Goal: Transaction & Acquisition: Purchase product/service

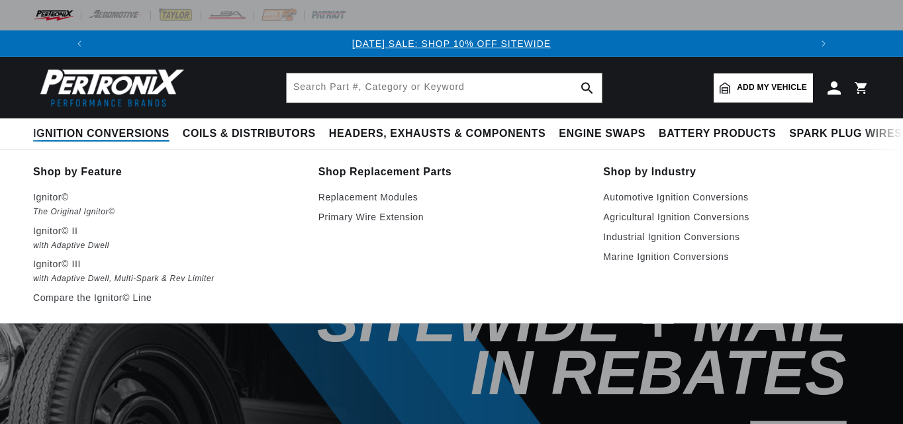
click at [81, 136] on span "Ignition Conversions" at bounding box center [101, 134] width 136 height 14
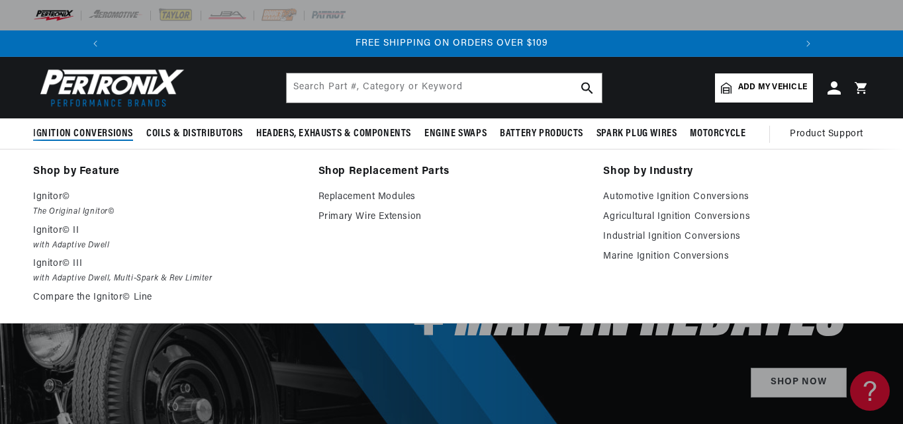
scroll to position [0, 1416]
click at [669, 216] on link "Agricultural Ignition Conversions" at bounding box center [736, 217] width 267 height 16
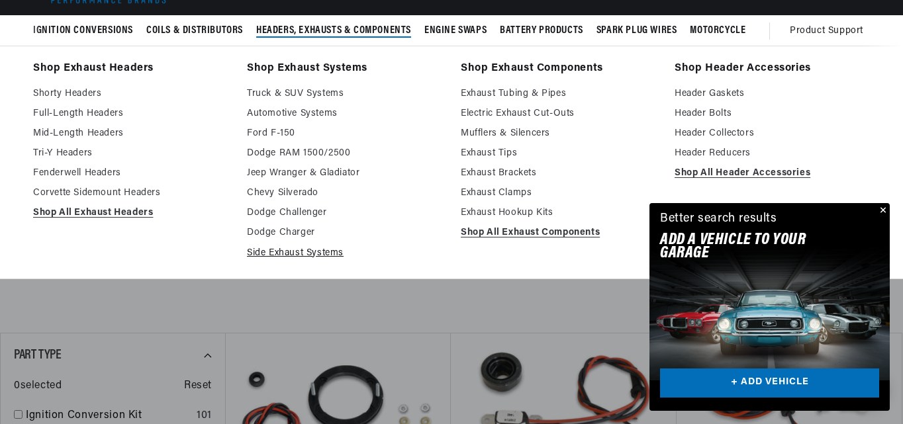
scroll to position [199, 0]
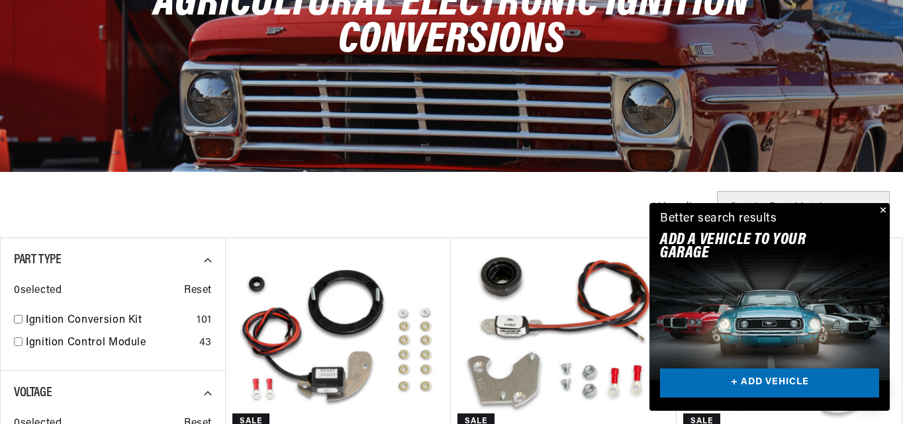
click at [884, 209] on button "Close" at bounding box center [882, 211] width 16 height 16
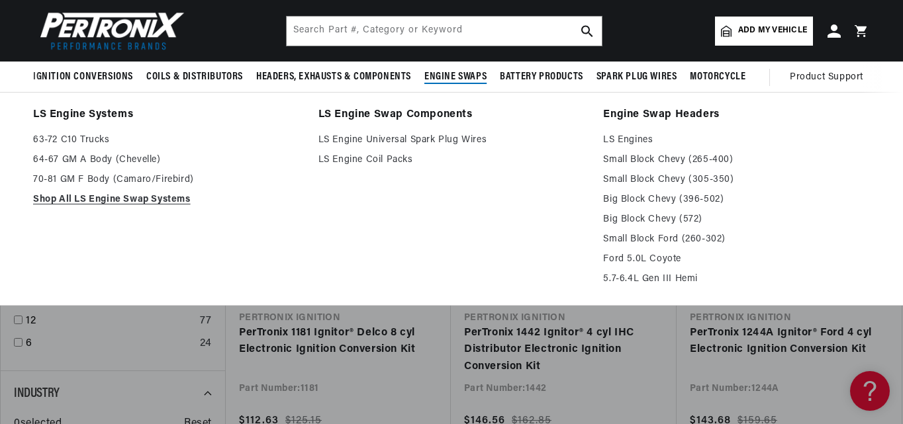
scroll to position [0, 1416]
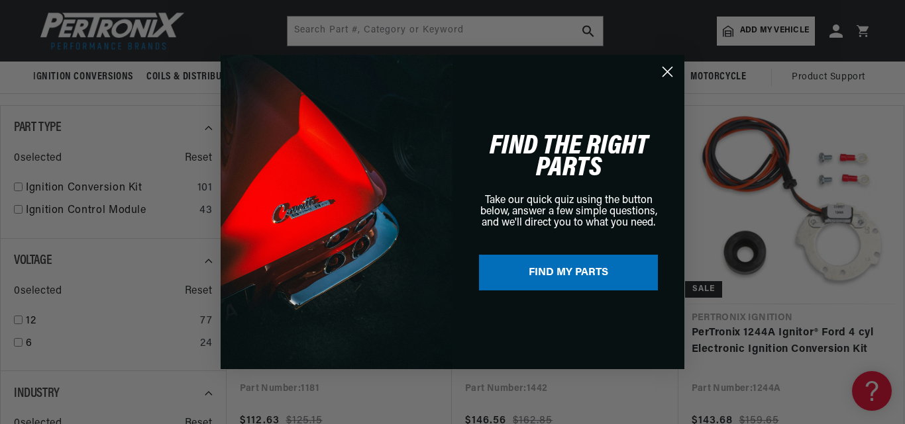
click at [667, 72] on icon "Close dialog" at bounding box center [667, 72] width 9 height 9
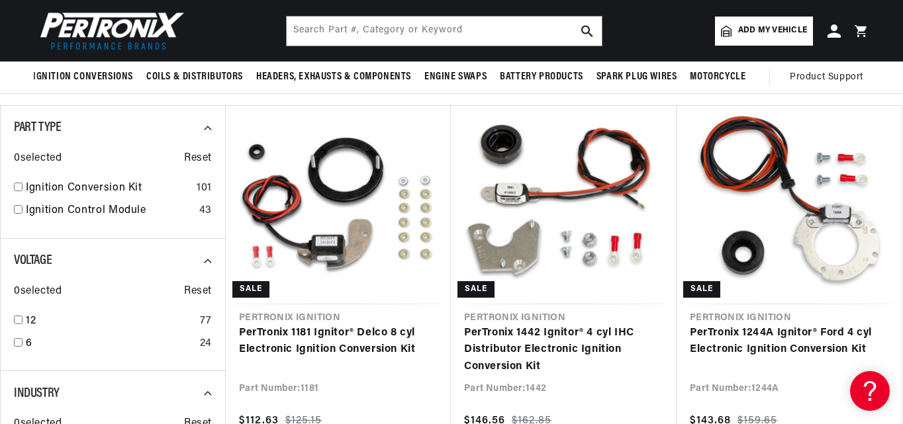
scroll to position [0, 708]
click at [18, 187] on input "checkbox" at bounding box center [18, 187] width 9 height 9
checkbox input "true"
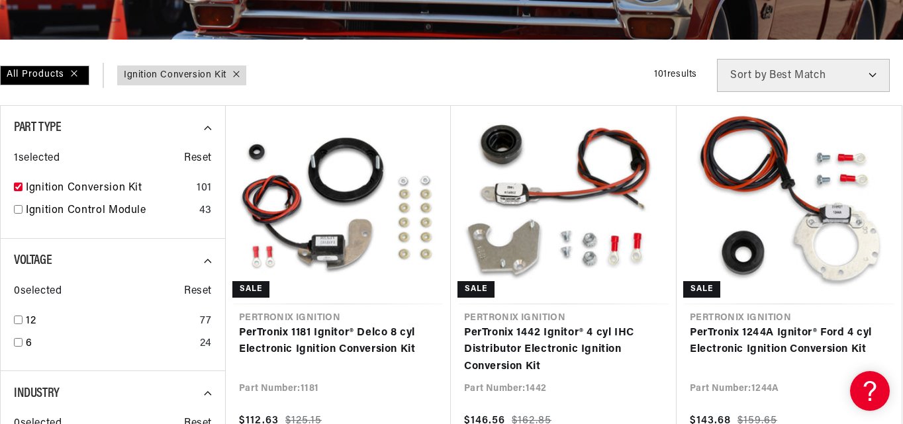
scroll to position [464, 0]
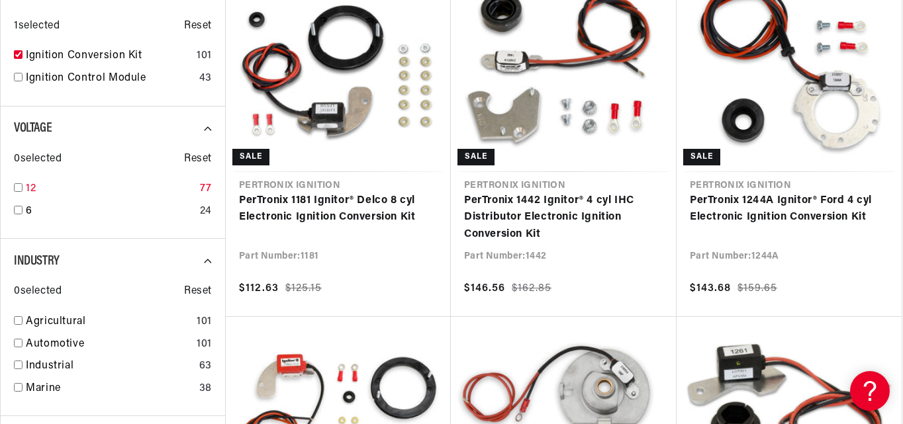
click at [18, 187] on input "checkbox" at bounding box center [18, 187] width 9 height 9
checkbox input "true"
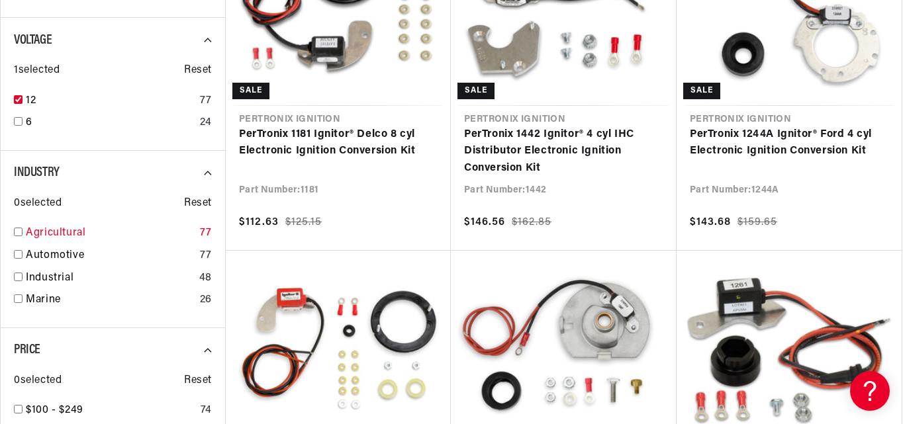
scroll to position [0, 1416]
click at [19, 230] on input "checkbox" at bounding box center [18, 232] width 9 height 9
checkbox input "true"
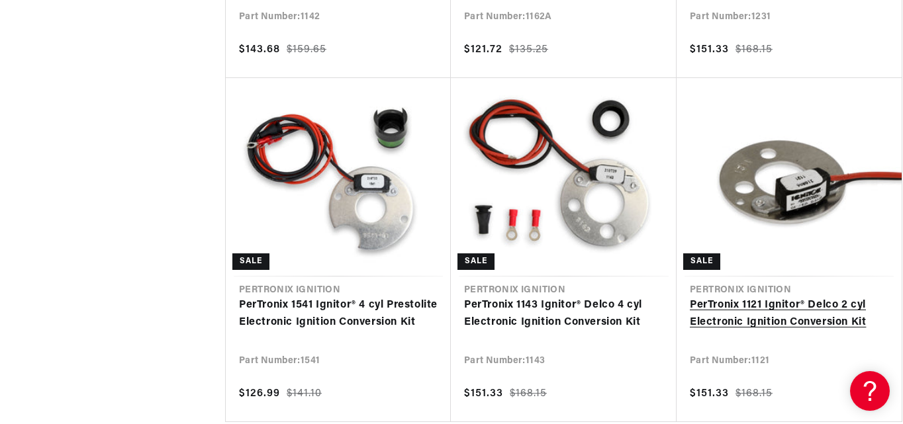
scroll to position [0, 708]
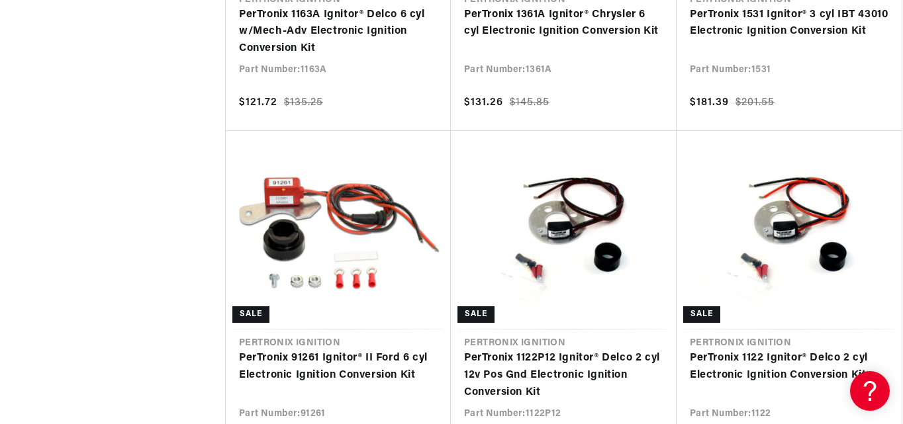
scroll to position [2715, 0]
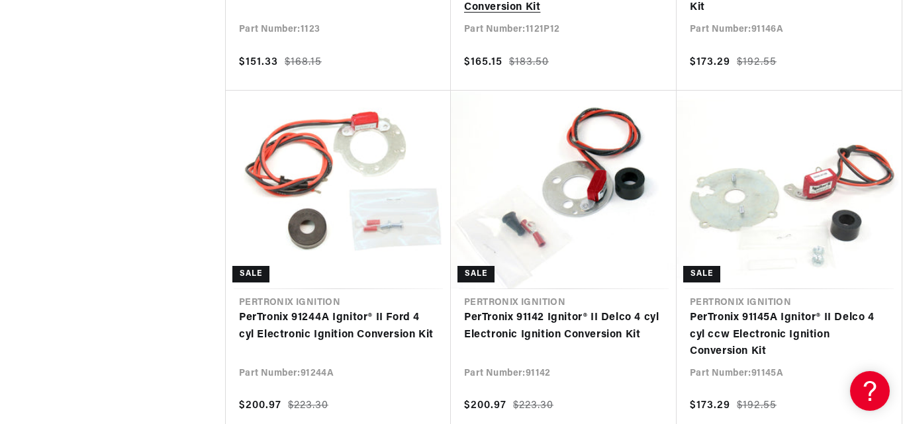
scroll to position [0, 6]
